Goal: Task Accomplishment & Management: Manage account settings

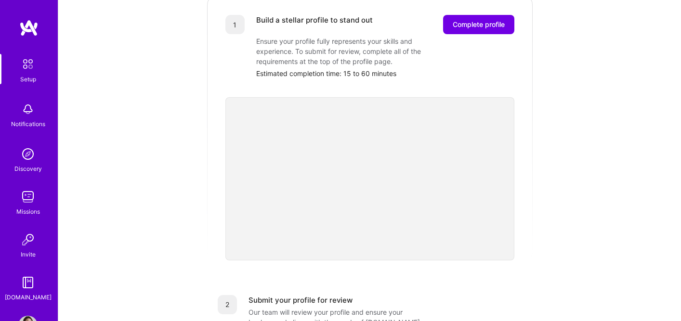
scroll to position [14, 0]
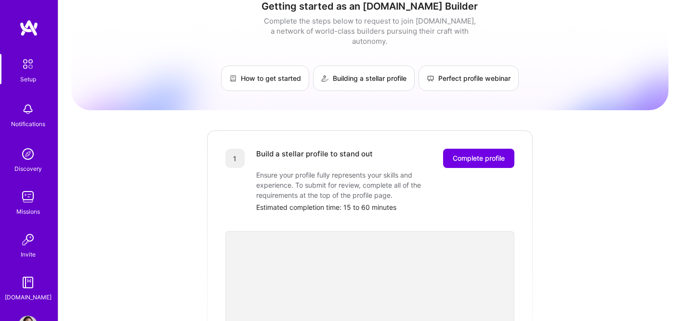
click at [34, 75] on div "Setup" at bounding box center [28, 79] width 16 height 10
click at [30, 118] on img at bounding box center [27, 109] width 19 height 19
click at [35, 159] on img at bounding box center [27, 154] width 19 height 19
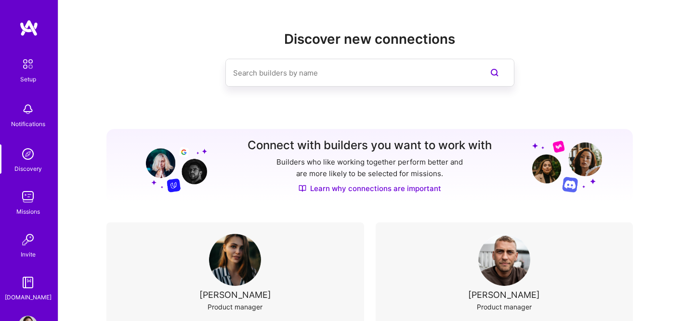
click at [31, 200] on img at bounding box center [27, 196] width 19 height 19
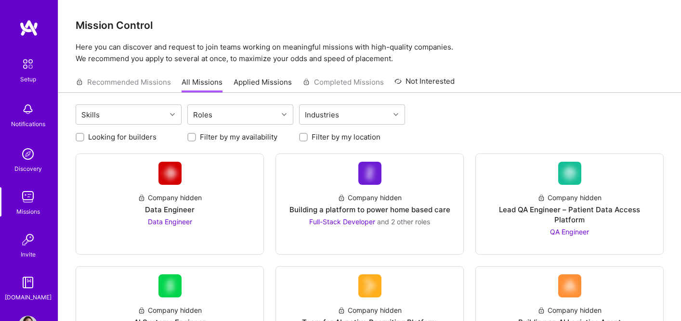
click at [38, 250] on link "Invite" at bounding box center [28, 244] width 60 height 29
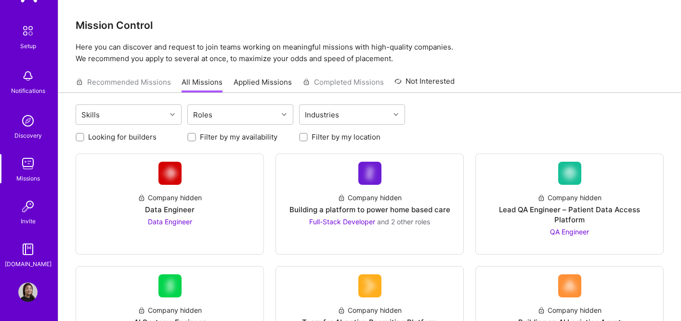
click at [34, 290] on img at bounding box center [27, 292] width 19 height 19
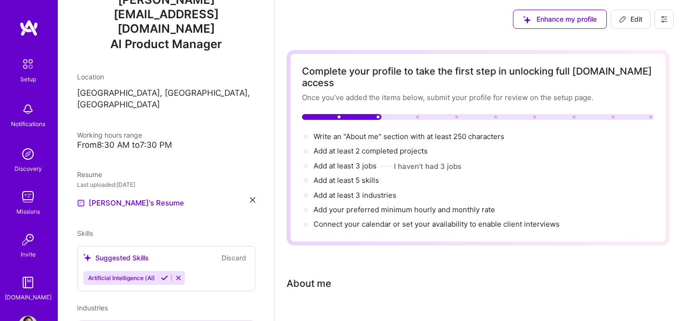
scroll to position [171, 0]
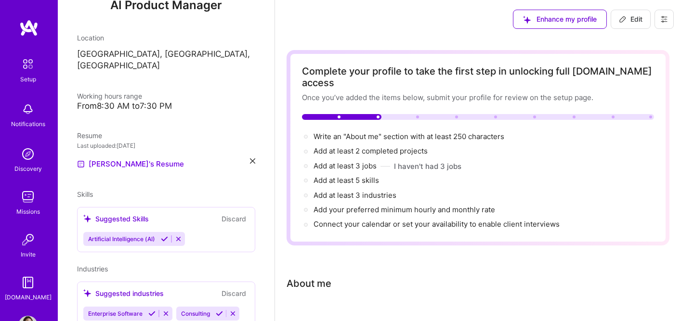
click at [668, 18] on button at bounding box center [664, 19] width 19 height 19
click at [626, 20] on icon at bounding box center [623, 19] width 8 height 8
select select "US"
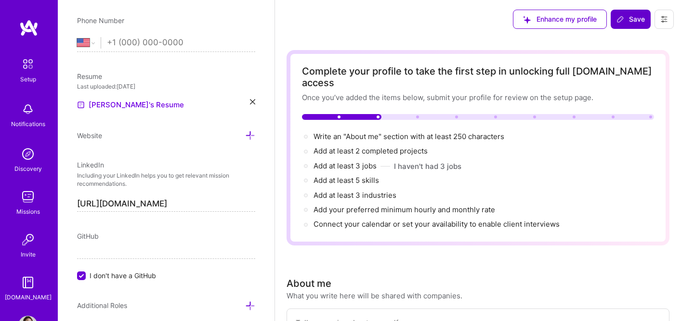
scroll to position [33, 0]
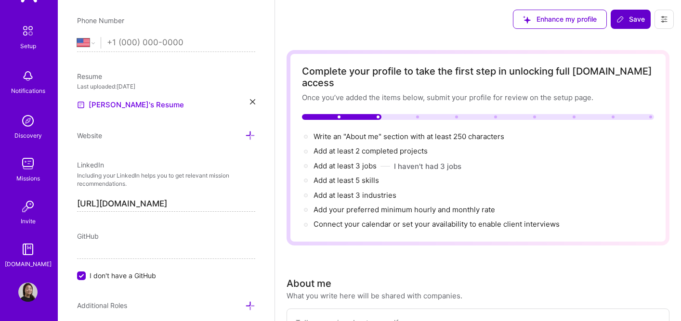
click at [31, 297] on img at bounding box center [27, 292] width 19 height 19
click at [31, 289] on img at bounding box center [27, 292] width 19 height 19
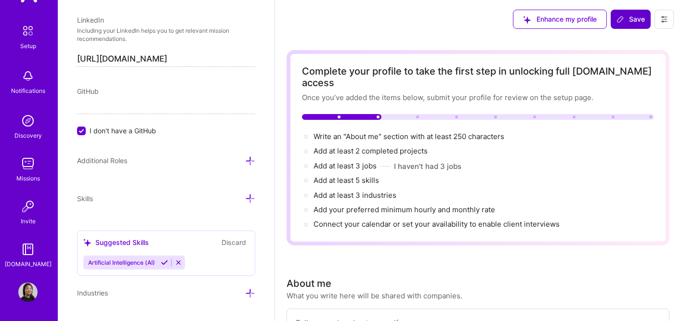
scroll to position [602, 0]
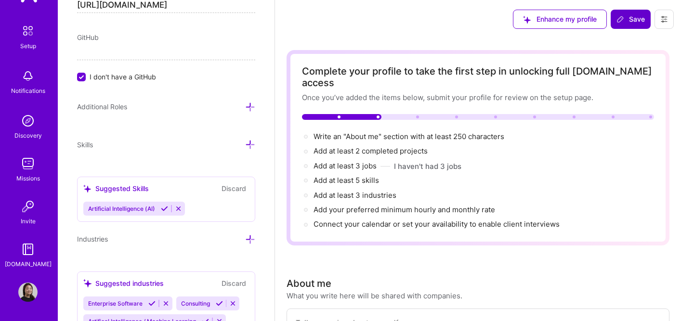
click at [27, 290] on img at bounding box center [27, 292] width 19 height 19
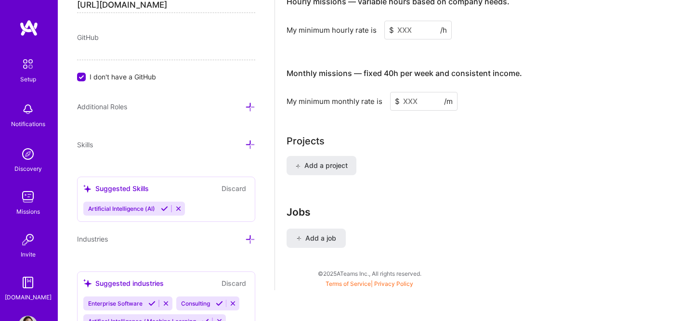
scroll to position [33, 0]
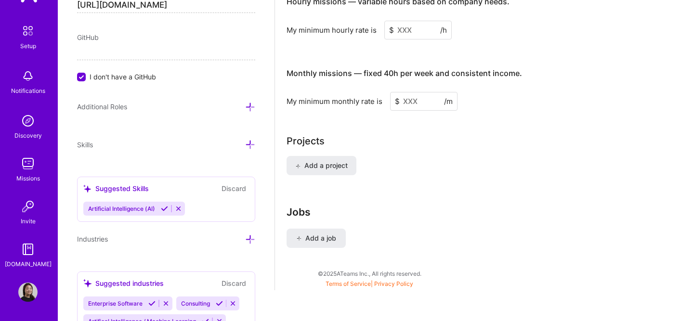
click at [31, 291] on img at bounding box center [27, 292] width 19 height 19
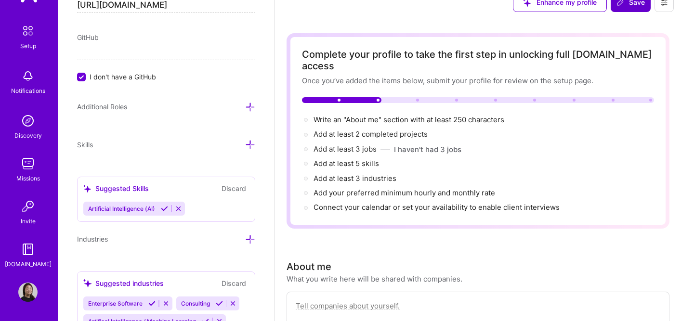
scroll to position [0, 0]
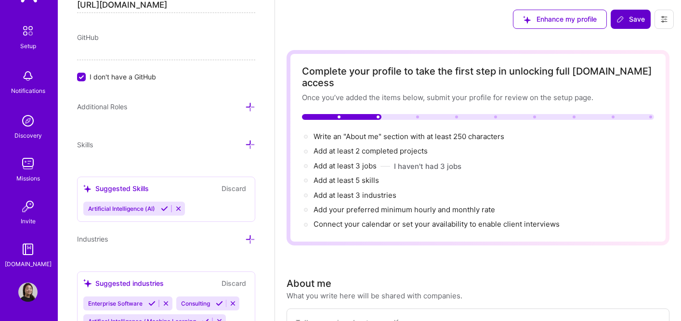
click at [666, 22] on icon at bounding box center [664, 19] width 8 height 8
click at [636, 40] on button "Settings" at bounding box center [638, 41] width 72 height 25
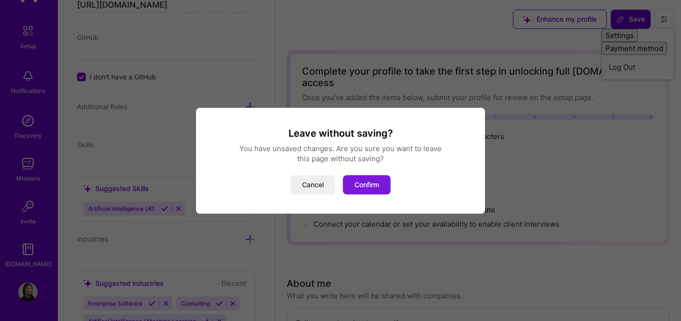
click at [377, 182] on button "Confirm" at bounding box center [367, 184] width 48 height 19
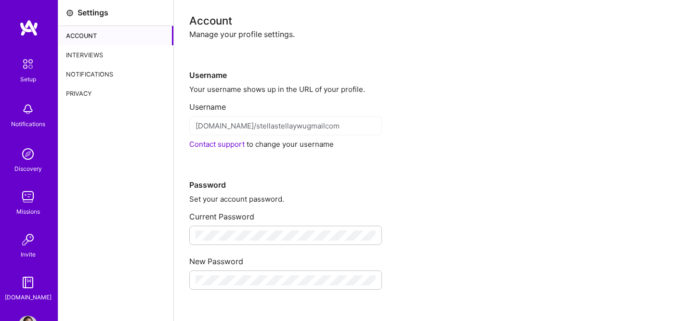
click at [98, 56] on div "Interviews" at bounding box center [115, 54] width 115 height 19
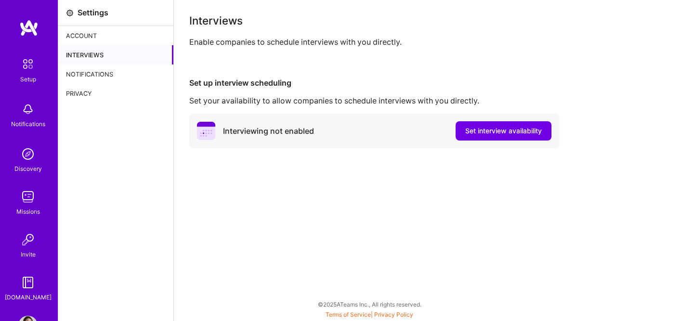
click at [93, 70] on div "Notifications" at bounding box center [115, 74] width 115 height 19
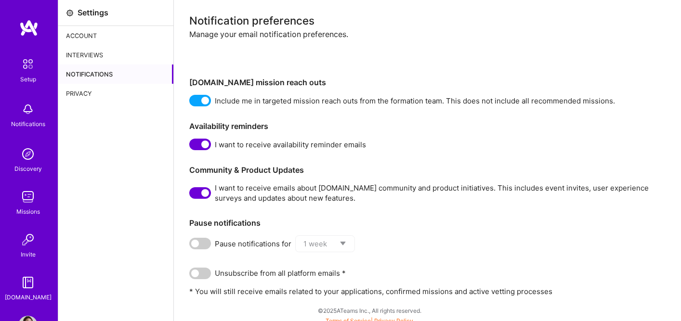
click at [83, 94] on div "Privacy" at bounding box center [115, 93] width 115 height 19
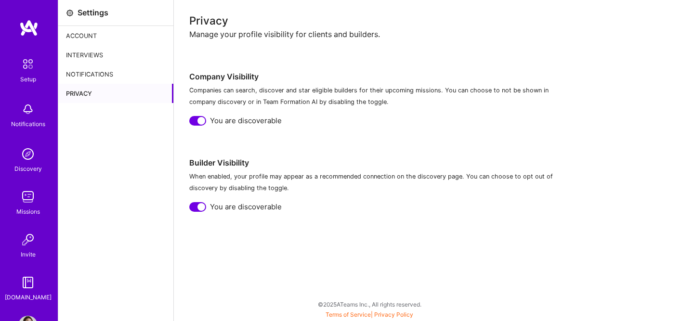
click at [83, 39] on div "Account" at bounding box center [115, 35] width 115 height 19
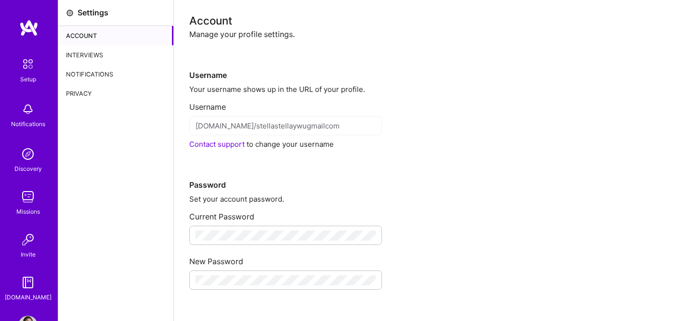
click at [95, 48] on div "Interviews" at bounding box center [115, 54] width 115 height 19
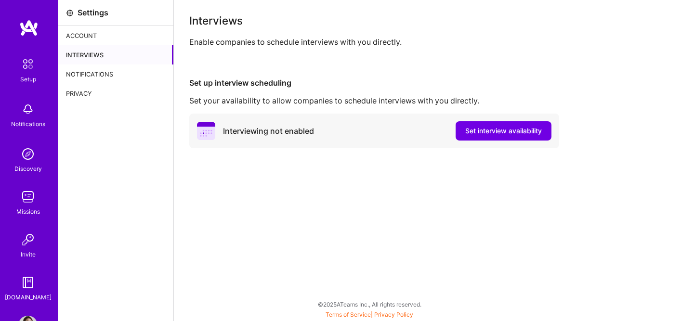
click at [96, 67] on div "Notifications" at bounding box center [115, 74] width 115 height 19
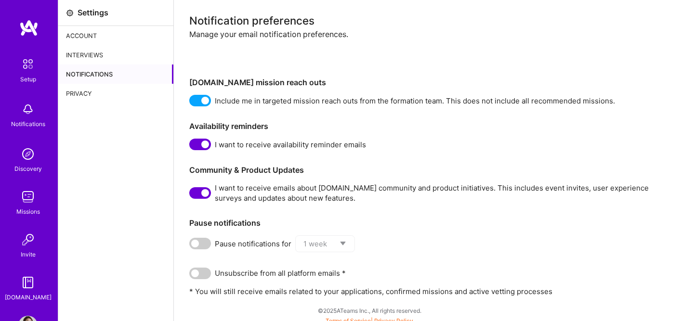
scroll to position [6, 0]
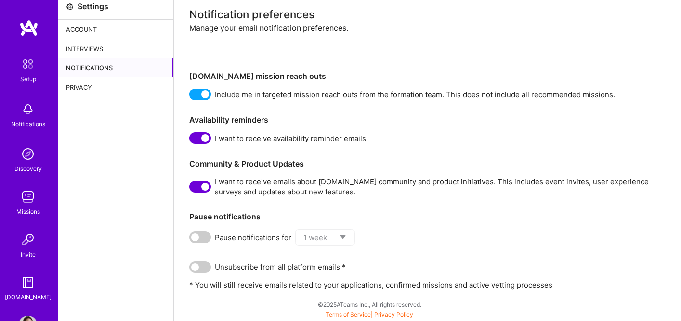
click at [98, 84] on div "Privacy" at bounding box center [115, 87] width 115 height 19
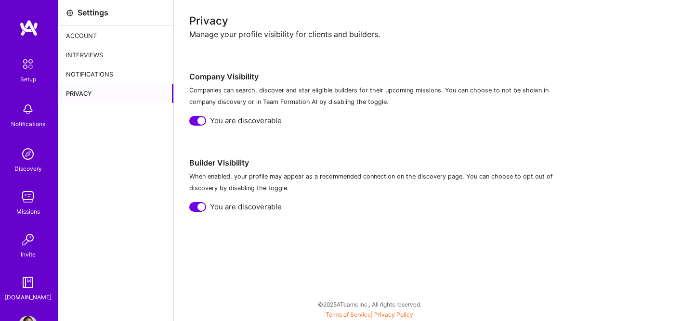
click at [101, 33] on div "Account" at bounding box center [115, 35] width 115 height 19
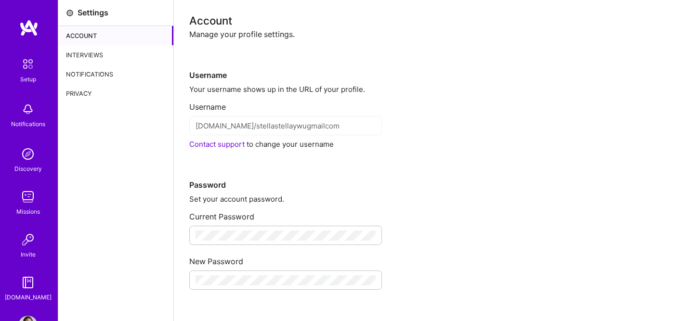
click at [92, 11] on div "Settings" at bounding box center [93, 13] width 31 height 10
click at [82, 92] on div "Privacy" at bounding box center [115, 93] width 115 height 19
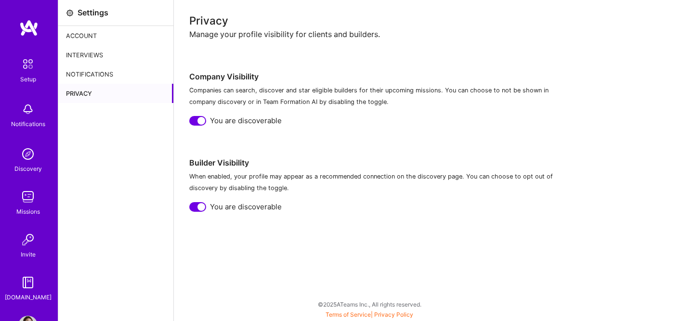
click at [201, 121] on div at bounding box center [201, 121] width 8 height 8
click at [200, 207] on div at bounding box center [201, 207] width 8 height 8
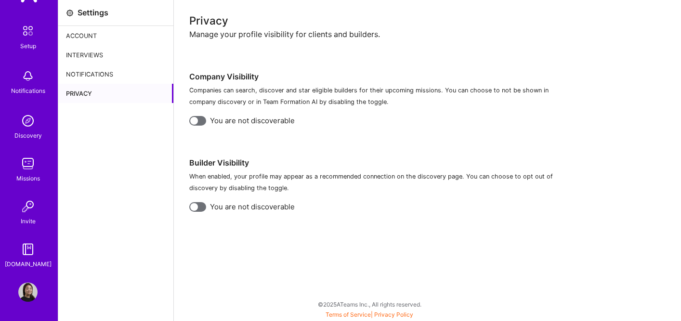
click at [29, 287] on img at bounding box center [27, 292] width 19 height 19
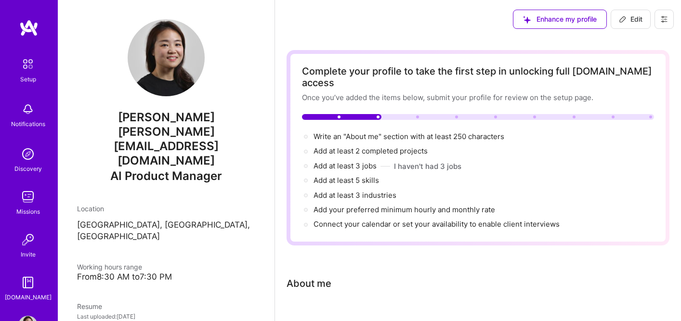
click at [667, 18] on icon at bounding box center [664, 19] width 8 height 8
click at [634, 91] on button "Log Out" at bounding box center [638, 90] width 72 height 25
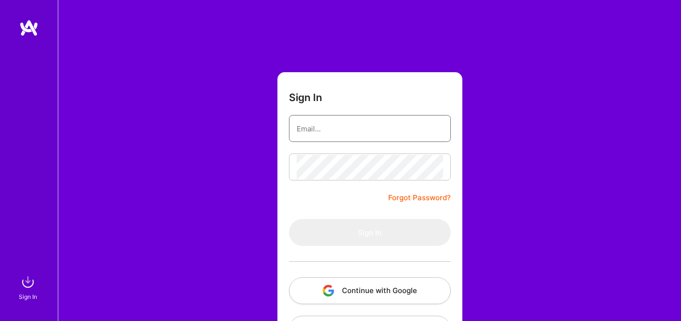
type input "[EMAIL_ADDRESS][DOMAIN_NAME]"
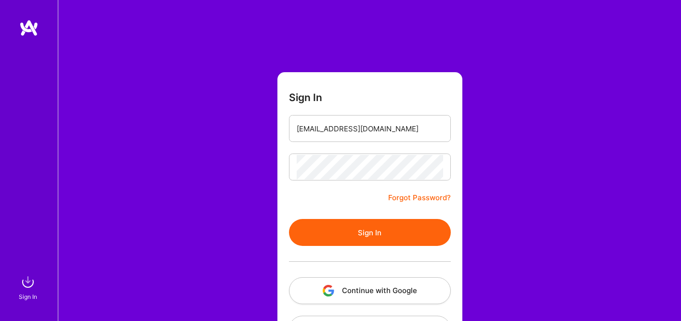
click at [401, 237] on button "Sign In" at bounding box center [370, 232] width 162 height 27
